Goal: Navigation & Orientation: Find specific page/section

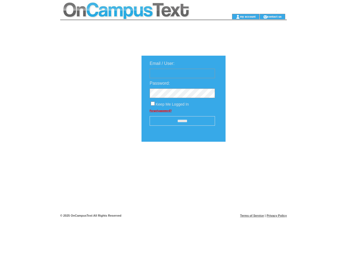
click at [137, 7] on td at bounding box center [137, 7] width 154 height 14
click at [137, 17] on td at bounding box center [137, 16] width 154 height 5
click at [223, 17] on td at bounding box center [222, 16] width 17 height 5
click at [248, 16] on link "my account" at bounding box center [248, 17] width 16 height 4
click at [275, 16] on link "contact us" at bounding box center [274, 17] width 14 height 4
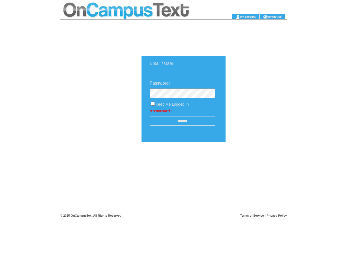
click at [182, 121] on input "******" at bounding box center [182, 120] width 65 height 9
click at [255, 160] on img at bounding box center [254, 158] width 27 height 7
click at [252, 215] on link "Terms of Service" at bounding box center [252, 215] width 24 height 3
click at [276, 215] on link "Privacy Policy" at bounding box center [276, 215] width 20 height 3
